Goal: Transaction & Acquisition: Book appointment/travel/reservation

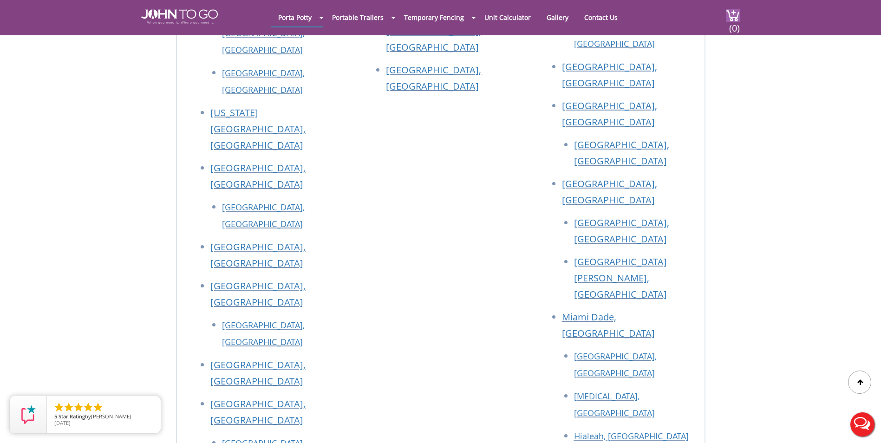
scroll to position [3018, 0]
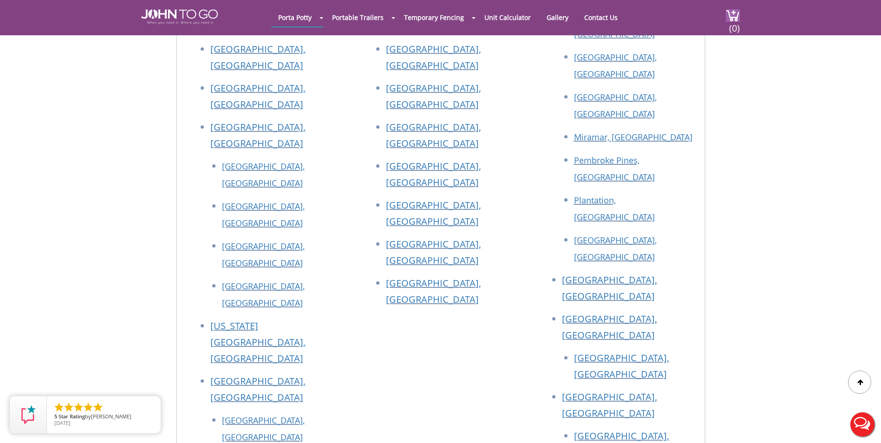
drag, startPoint x: 755, startPoint y: 300, endPoint x: 732, endPoint y: 104, distance: 196.8
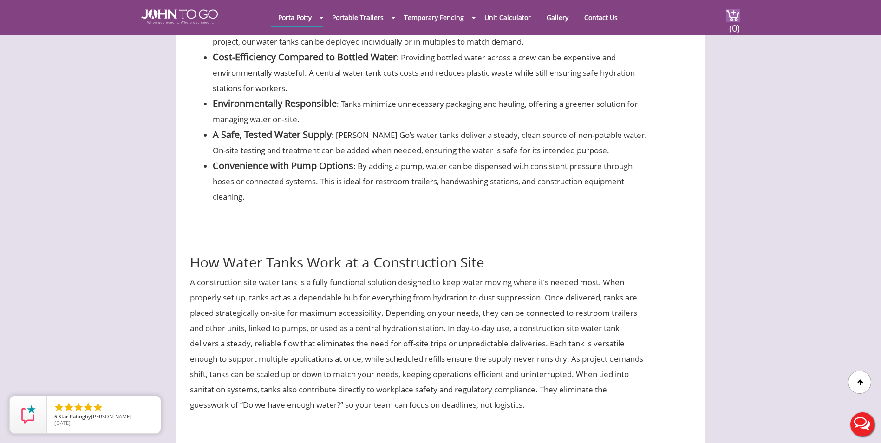
drag, startPoint x: 752, startPoint y: 207, endPoint x: 738, endPoint y: 79, distance: 127.9
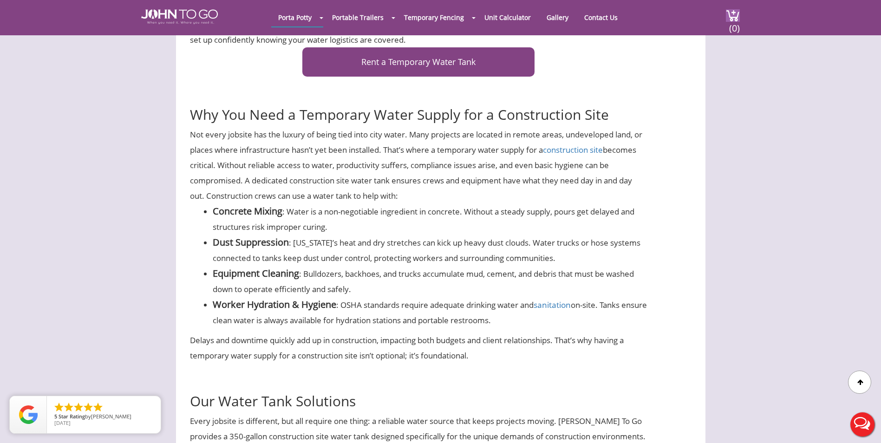
drag, startPoint x: 753, startPoint y: 186, endPoint x: 749, endPoint y: 117, distance: 68.8
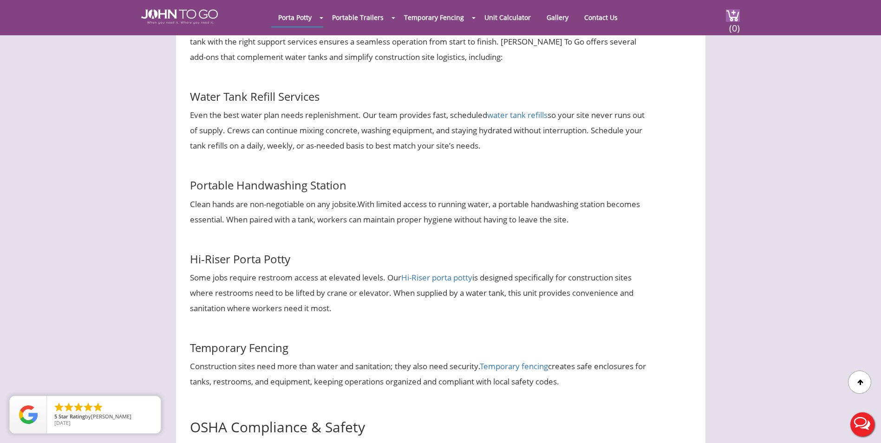
scroll to position [1385, 0]
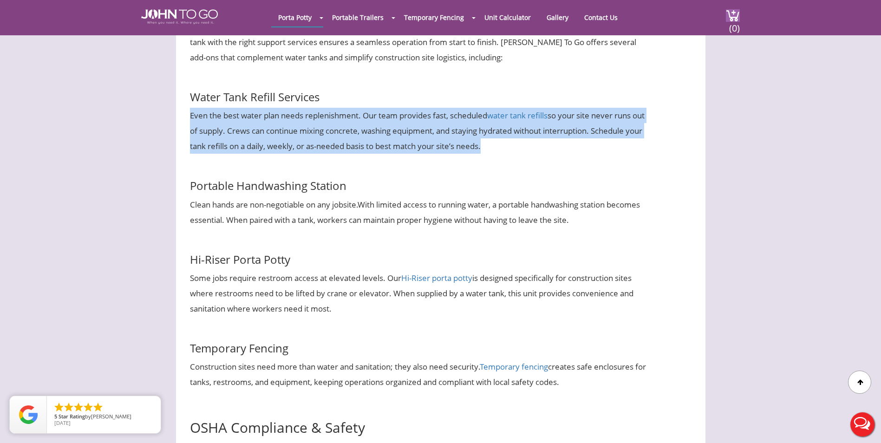
drag, startPoint x: 561, startPoint y: 151, endPoint x: 157, endPoint y: 116, distance: 405.5
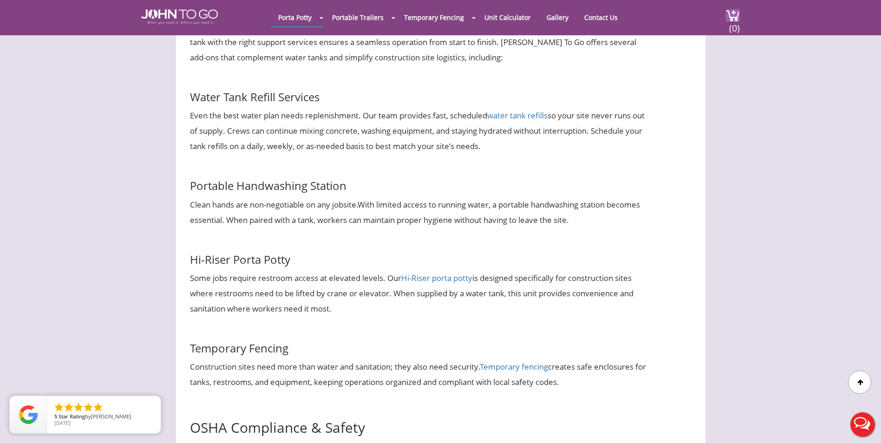
click at [695, 196] on div "Reliable Construction Site Water Tank Rentals Managing a construction site effe…" at bounding box center [440, 43] width 529 height 2164
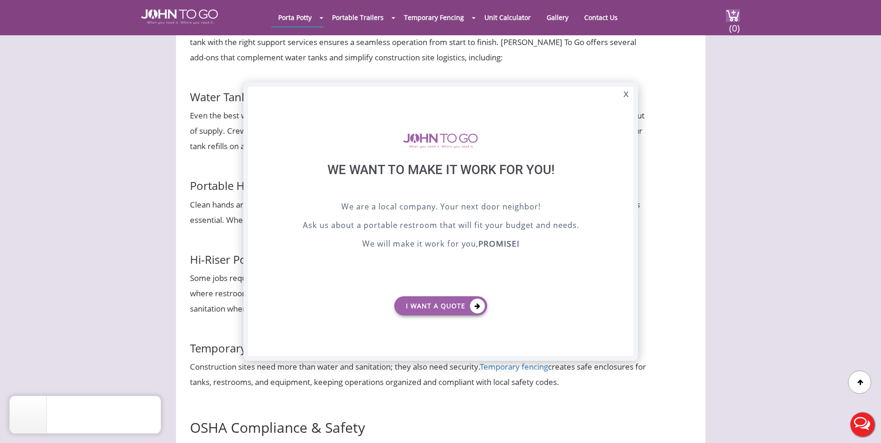
scroll to position [0, 0]
drag, startPoint x: 625, startPoint y: 94, endPoint x: 586, endPoint y: 83, distance: 40.6
click at [625, 94] on div "X" at bounding box center [625, 95] width 14 height 16
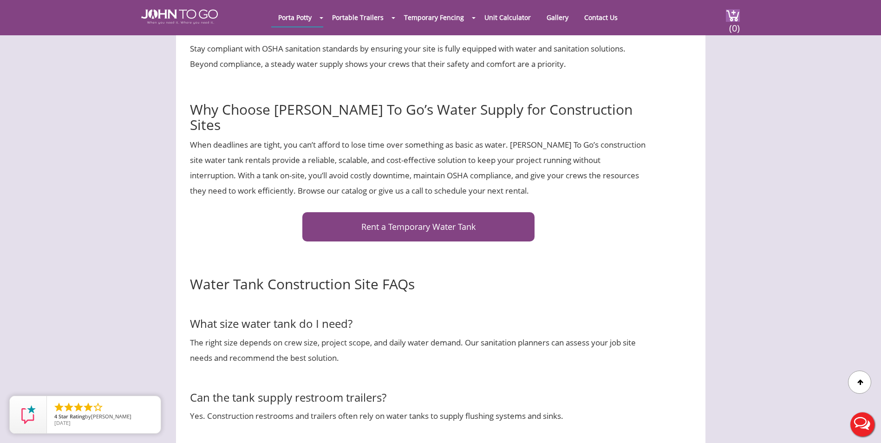
scroll to position [1849, 0]
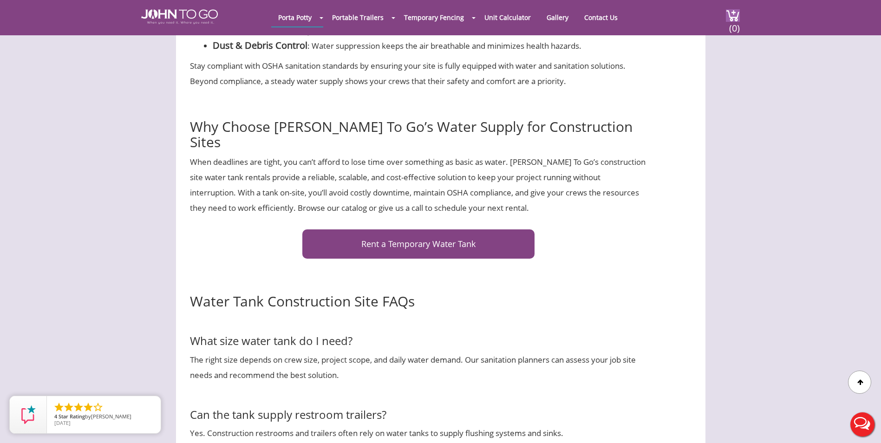
click at [395, 229] on link "Rent a Temporary Water Tank" at bounding box center [418, 243] width 232 height 29
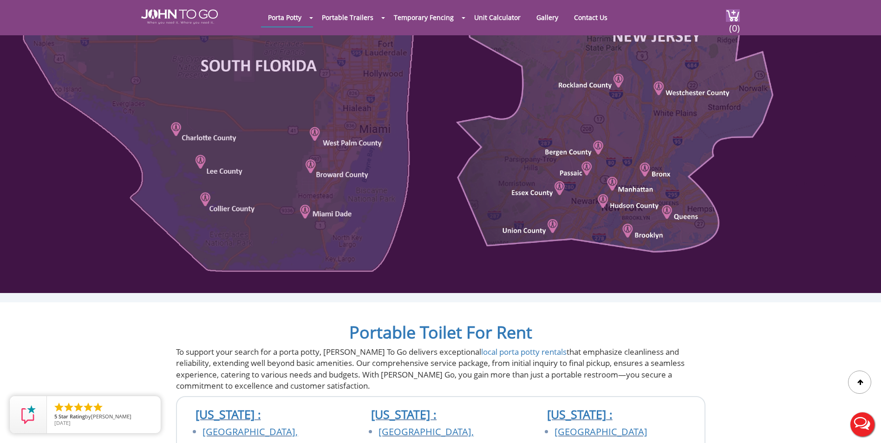
scroll to position [604, 0]
